Goal: Entertainment & Leisure: Consume media (video, audio)

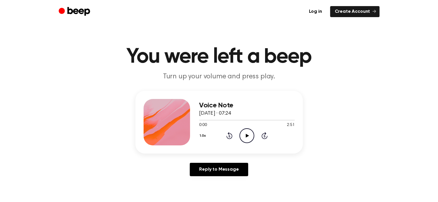
click at [246, 135] on icon at bounding box center [247, 136] width 3 height 4
click at [247, 133] on icon "Play Audio" at bounding box center [247, 136] width 15 height 15
click at [246, 134] on icon "Play Audio" at bounding box center [247, 136] width 15 height 15
click at [249, 133] on icon "Play Audio" at bounding box center [247, 136] width 15 height 15
click at [247, 133] on icon "Play Audio" at bounding box center [247, 136] width 15 height 15
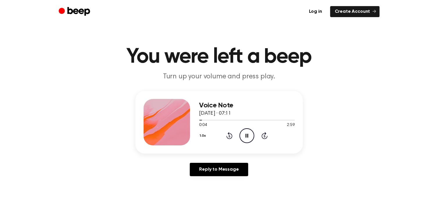
click at [247, 132] on icon "Pause Audio" at bounding box center [247, 136] width 15 height 15
click at [247, 132] on icon "Play Audio" at bounding box center [247, 136] width 15 height 15
click at [246, 137] on icon at bounding box center [247, 136] width 3 height 4
click at [245, 133] on icon "Play Audio" at bounding box center [247, 136] width 15 height 15
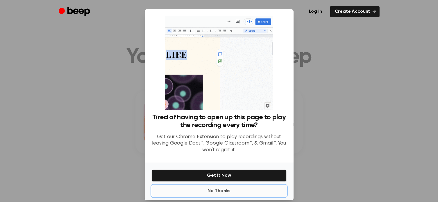
click at [216, 194] on button "No Thanks" at bounding box center [219, 191] width 135 height 12
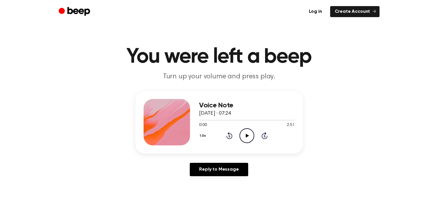
click at [247, 133] on icon "Play Audio" at bounding box center [247, 136] width 15 height 15
click at [249, 135] on icon "Play Audio" at bounding box center [247, 136] width 15 height 15
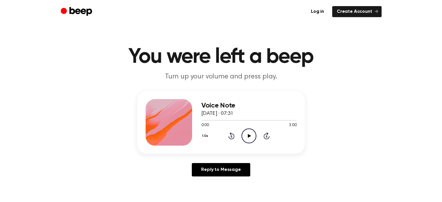
click at [248, 132] on icon "Play Audio" at bounding box center [249, 136] width 15 height 15
